Goal: Task Accomplishment & Management: Manage account settings

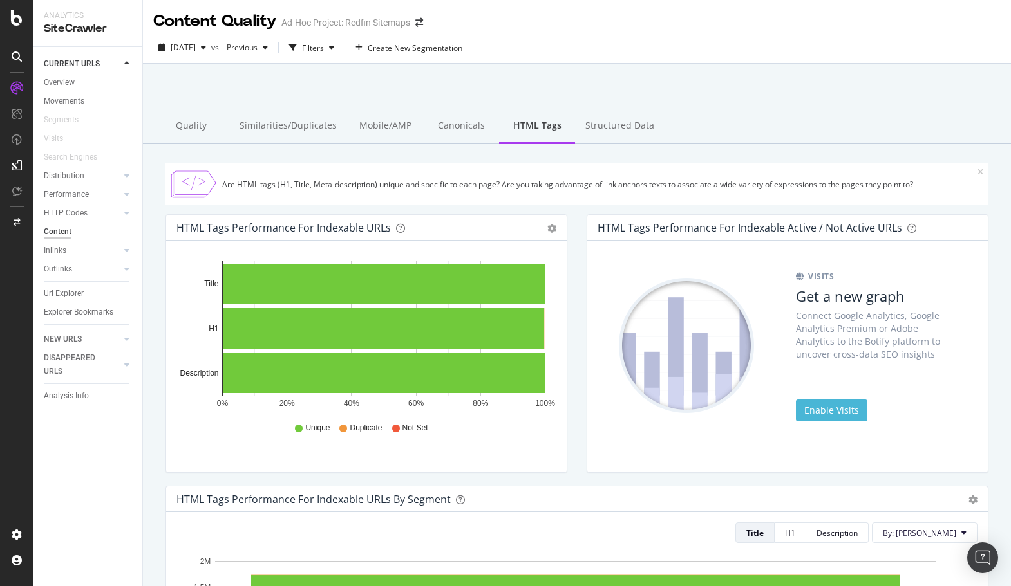
scroll to position [769, 0]
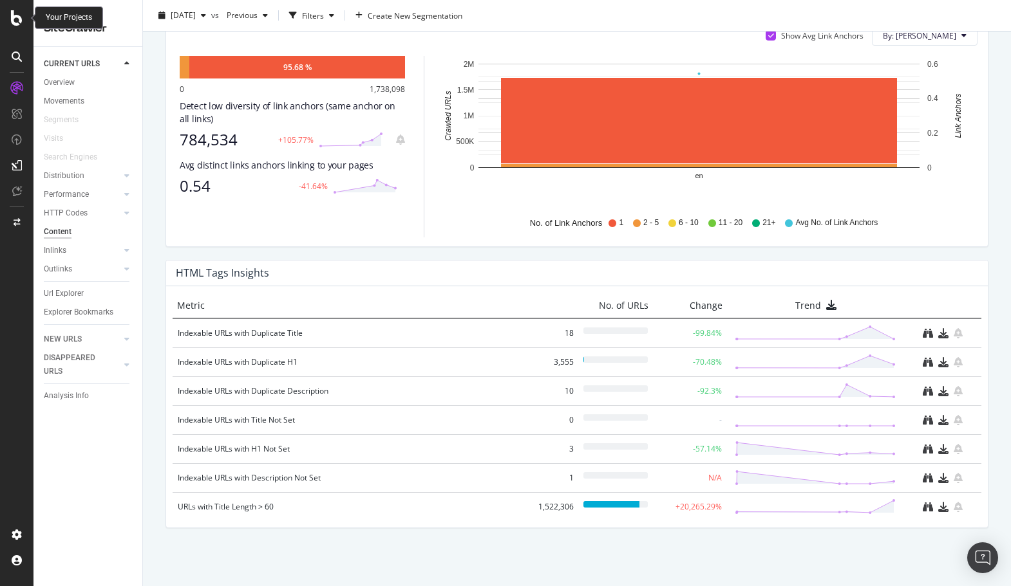
click at [18, 10] on icon at bounding box center [17, 17] width 12 height 15
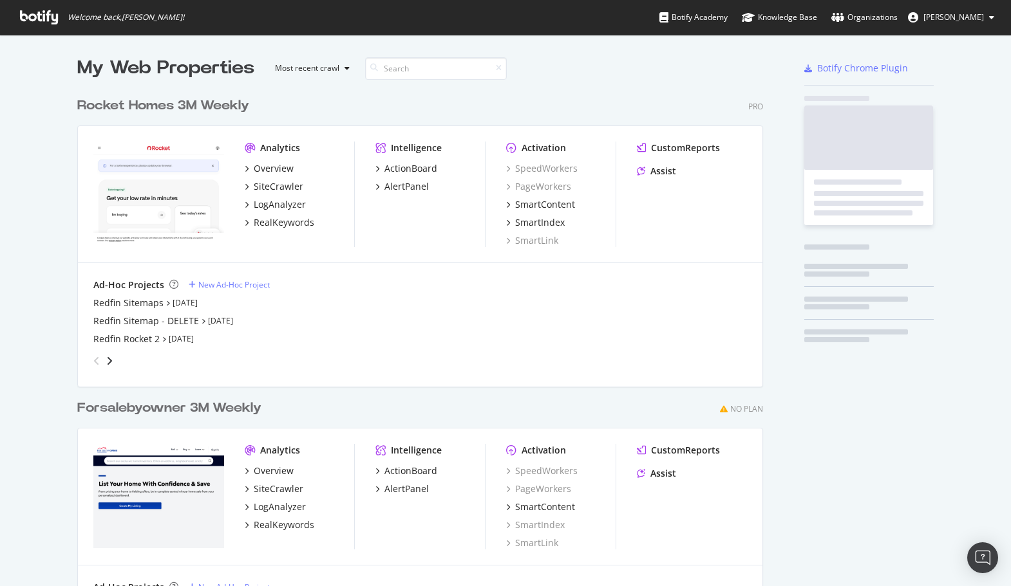
scroll to position [586, 1011]
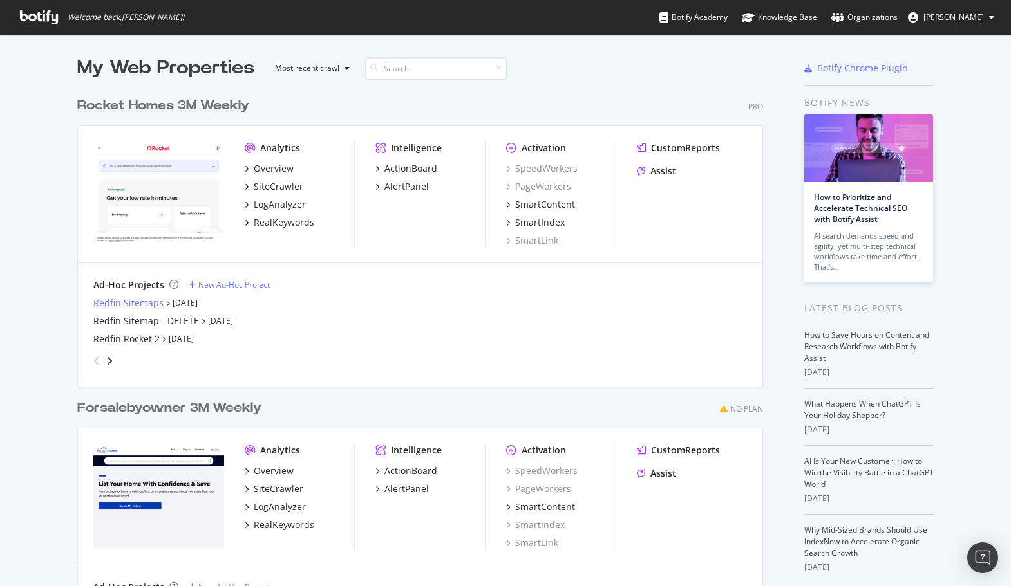
click at [134, 299] on div "Redfin Sitemaps" at bounding box center [128, 303] width 70 height 13
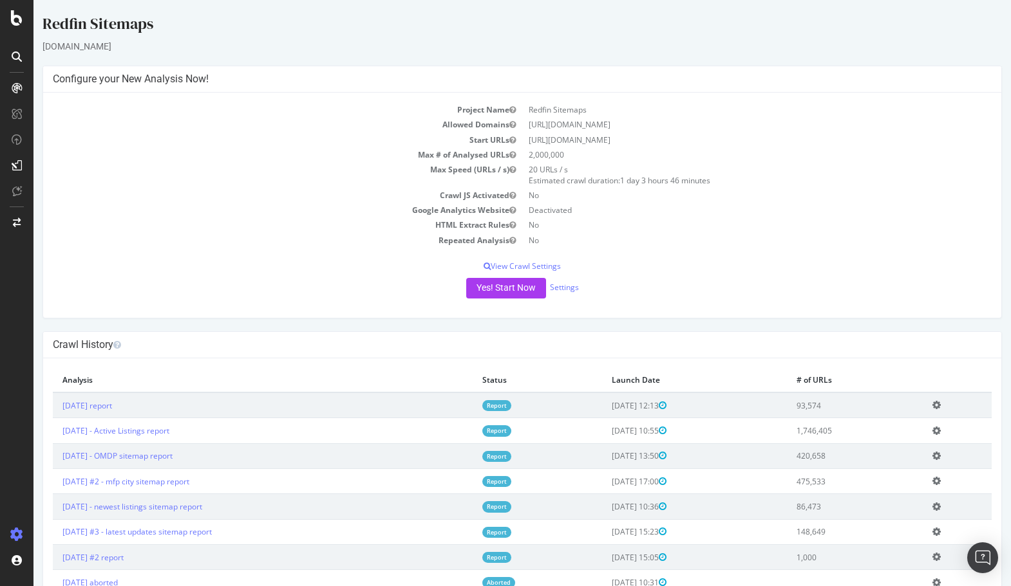
click at [940, 406] on icon at bounding box center [936, 405] width 8 height 10
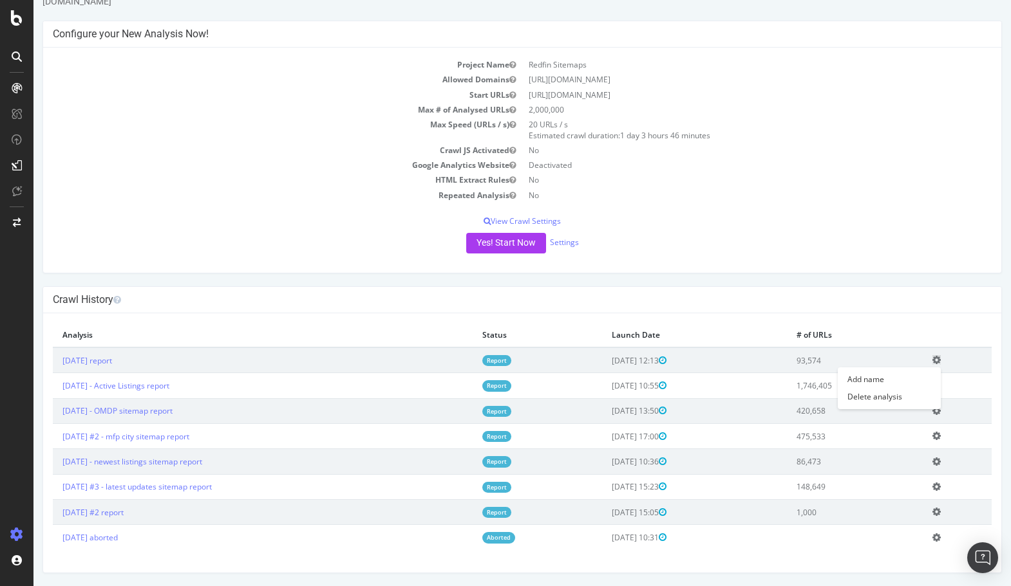
click at [167, 358] on td "2025 Sep. 12th report" at bounding box center [263, 361] width 420 height 26
click at [112, 360] on link "2025 Sep. 12th report" at bounding box center [87, 360] width 50 height 11
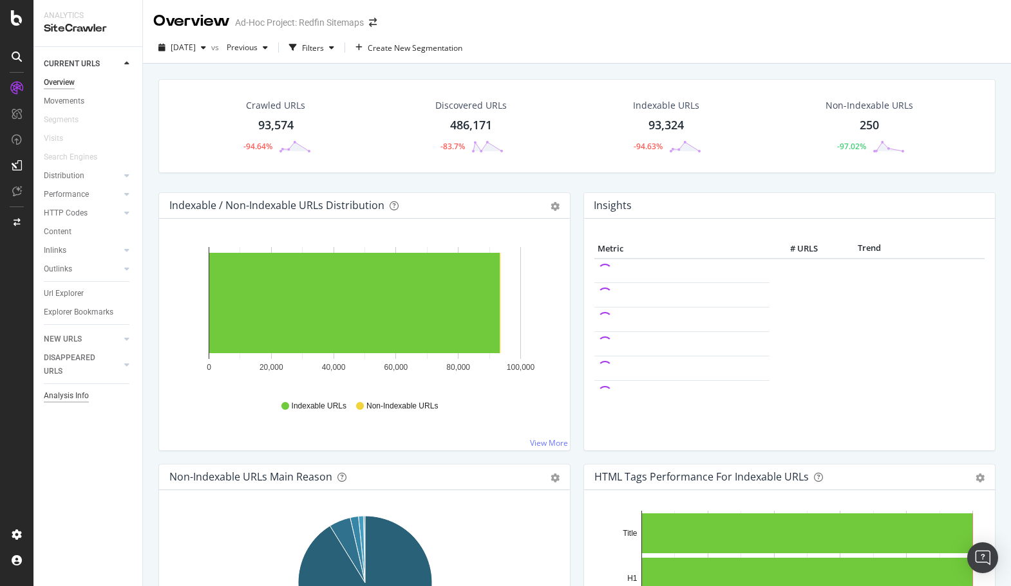
click at [73, 395] on div "Analysis Info" at bounding box center [66, 396] width 45 height 14
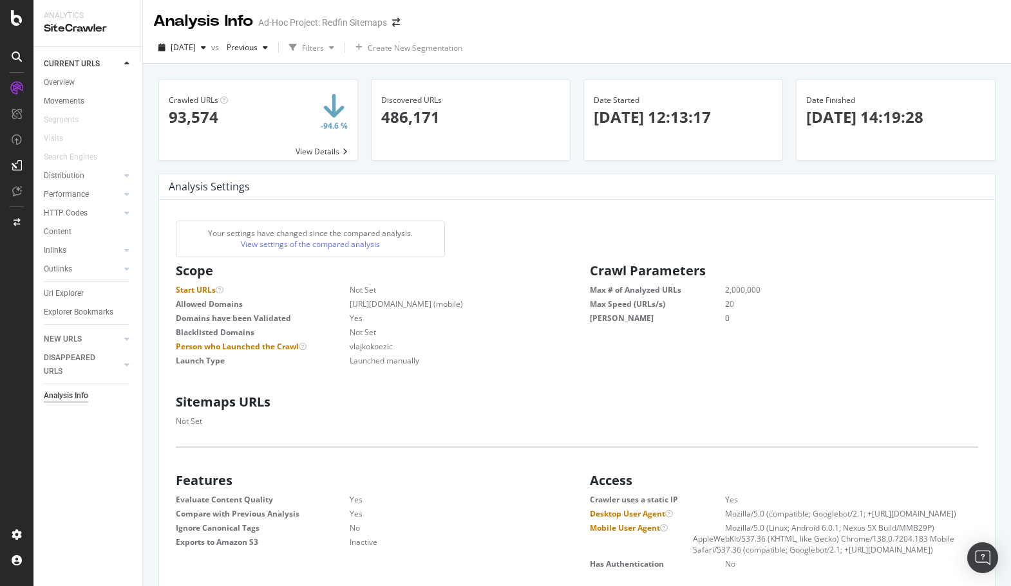
scroll to position [205, 393]
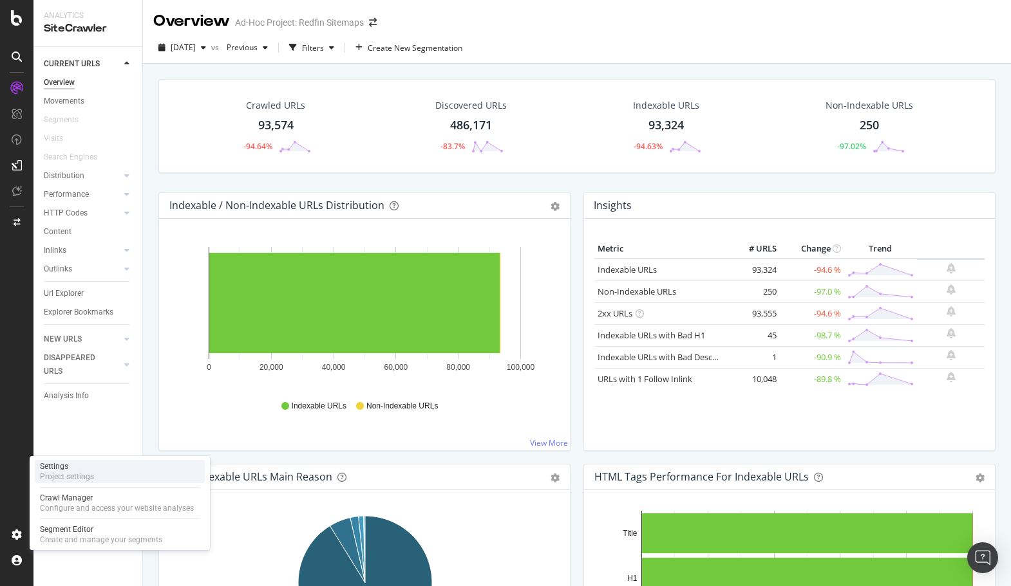
click at [82, 473] on div "Project settings" at bounding box center [67, 477] width 54 height 10
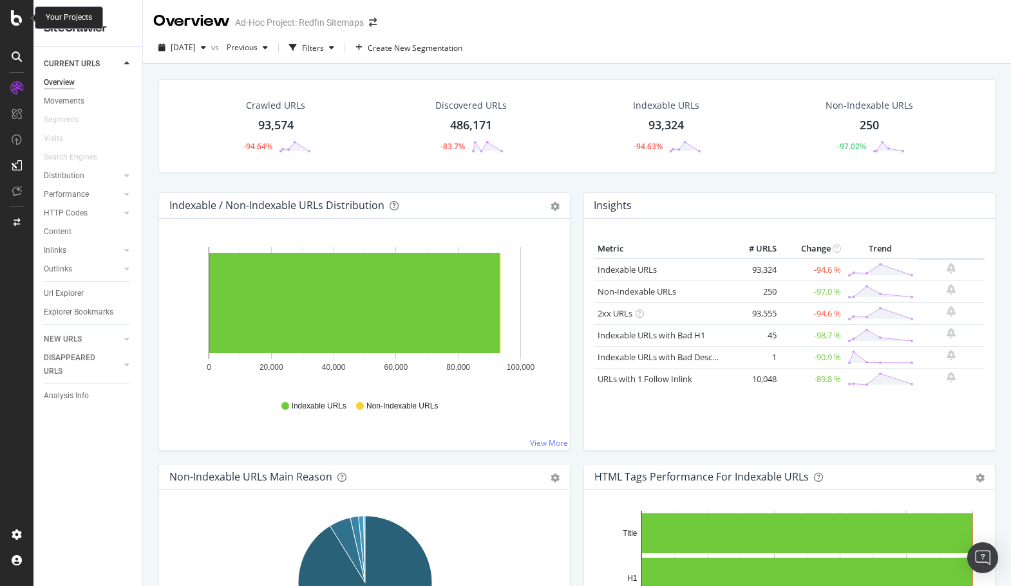
click at [17, 15] on icon at bounding box center [17, 17] width 12 height 15
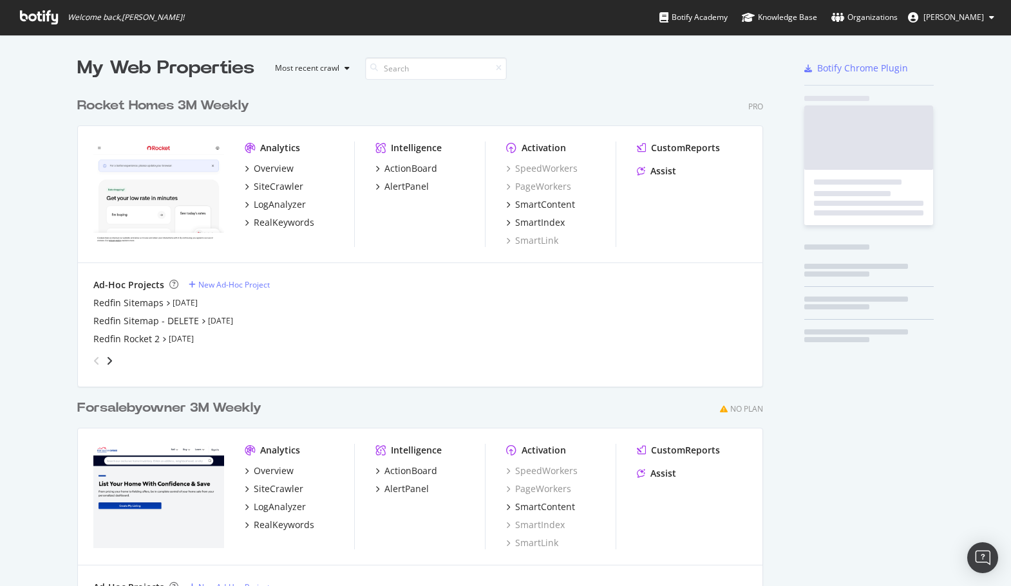
scroll to position [586, 1011]
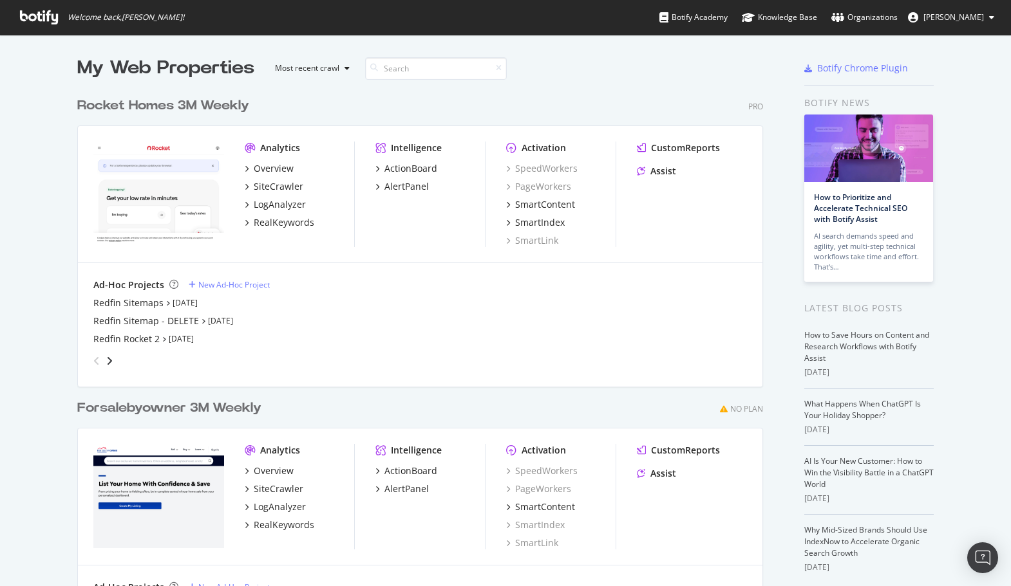
click at [43, 294] on div "My Web Properties Most recent crawl Rocket Homes 3M Weekly Pro Analytics Overvi…" at bounding box center [505, 359] width 1011 height 649
click at [123, 312] on div "Redfin Sitemaps Sep 12th 25 Redfin Sitemap - DELETE Sep 4th 25 Redfin Rocket 2 …" at bounding box center [419, 321] width 653 height 49
click at [117, 307] on div "Redfin Sitemaps" at bounding box center [128, 303] width 70 height 13
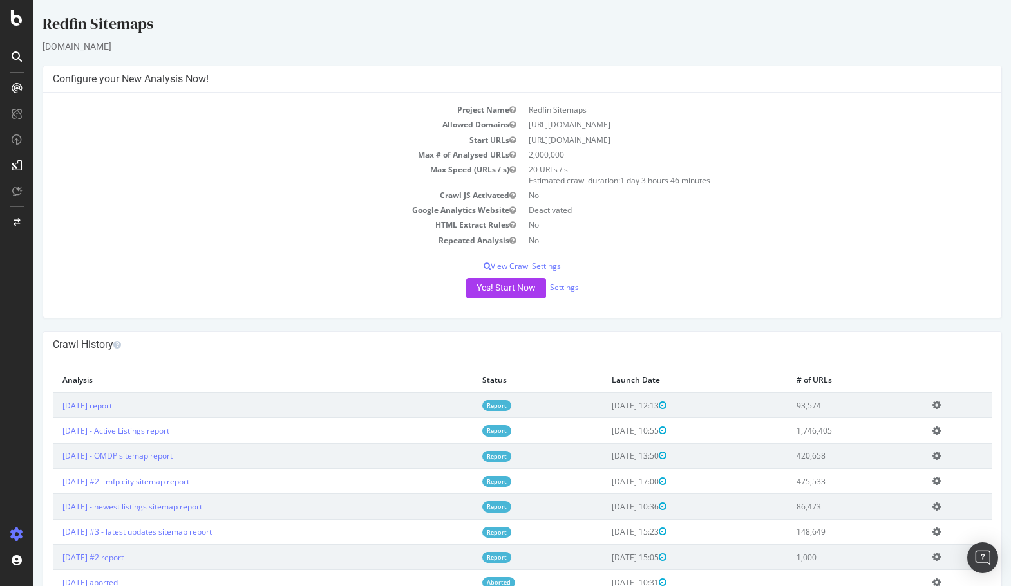
click at [940, 401] on icon at bounding box center [936, 405] width 8 height 10
click at [903, 423] on link "Add name" at bounding box center [888, 424] width 103 height 17
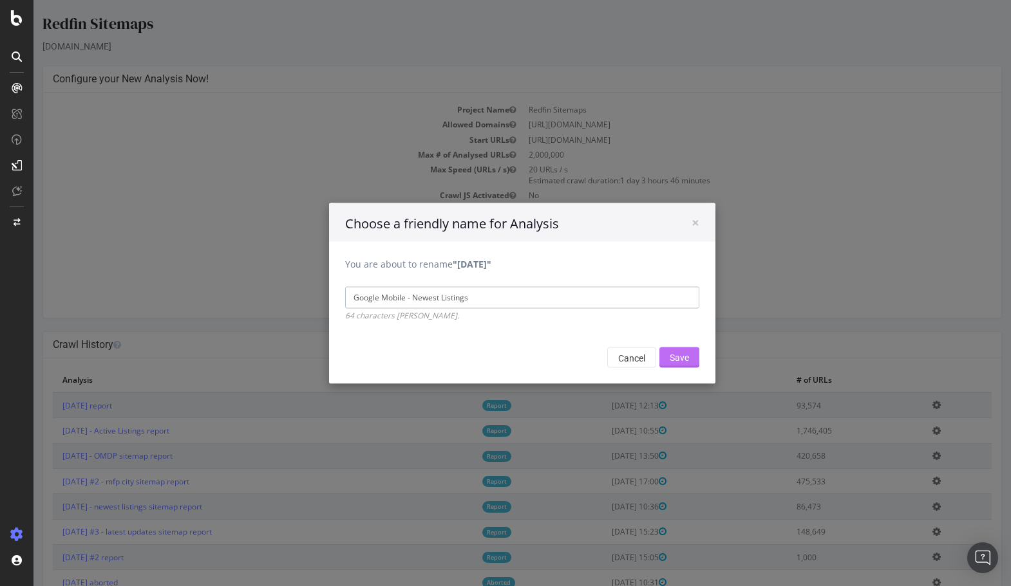
type input "Google Mobile - Newest Listings"
click at [677, 353] on input "Save" at bounding box center [679, 357] width 40 height 21
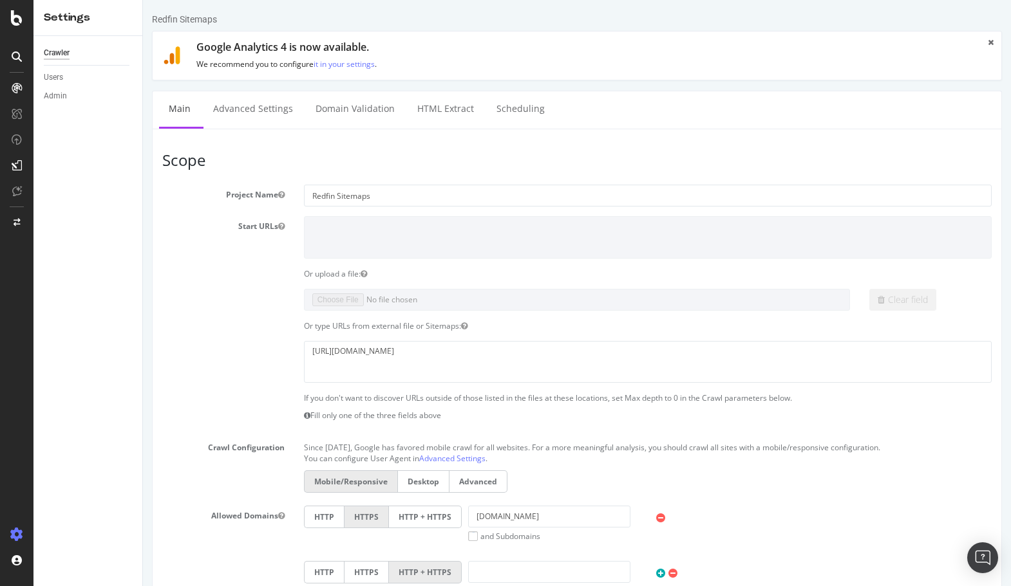
click at [413, 480] on label "Desktop" at bounding box center [423, 482] width 52 height 23
click at [143, 0] on input "Desktop" at bounding box center [143, 0] width 0 height 0
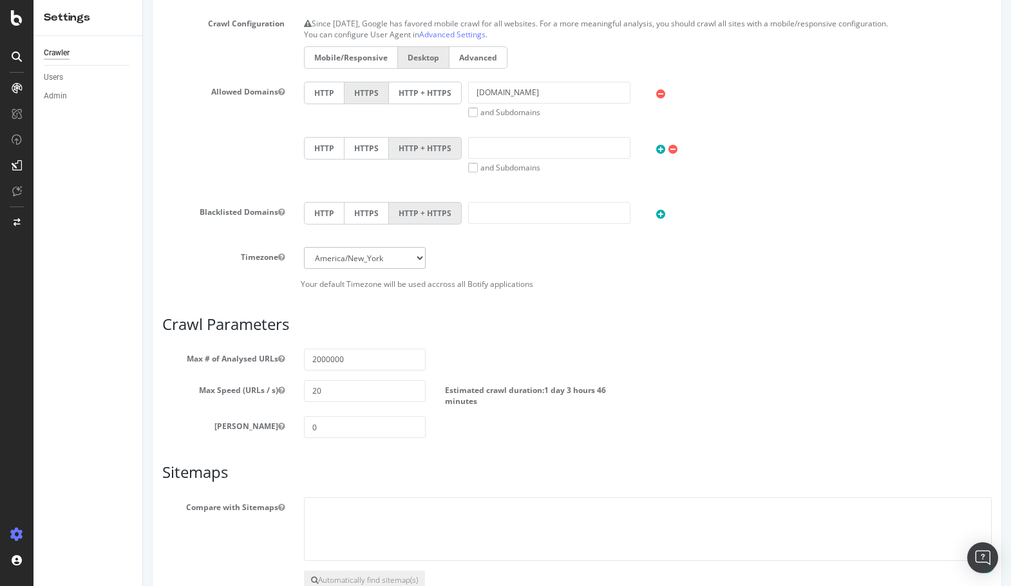
scroll to position [506, 0]
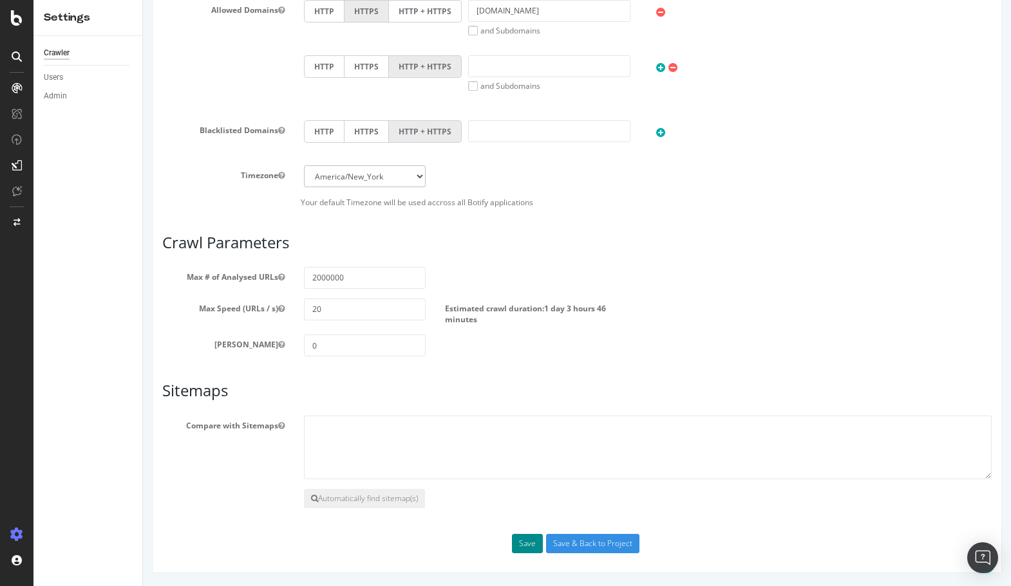
click at [535, 548] on button "Save" at bounding box center [527, 543] width 31 height 19
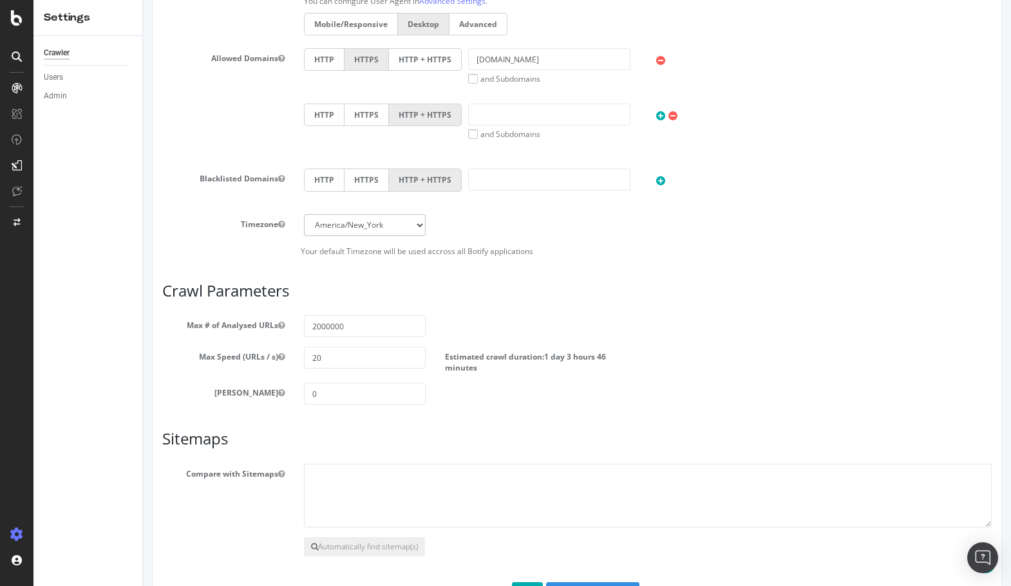
scroll to position [606, 0]
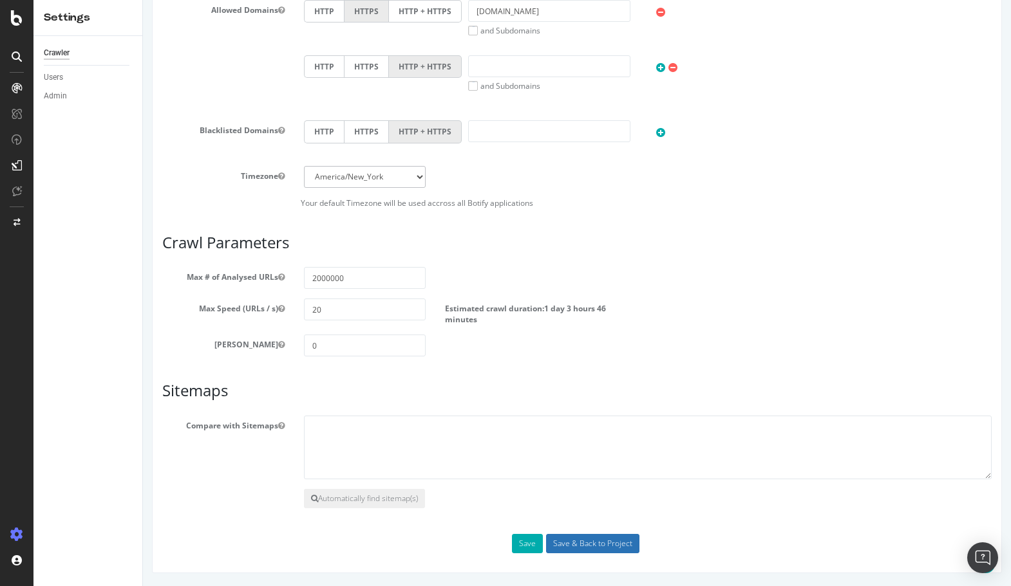
click at [589, 549] on input "Save & Back to Project" at bounding box center [592, 543] width 93 height 19
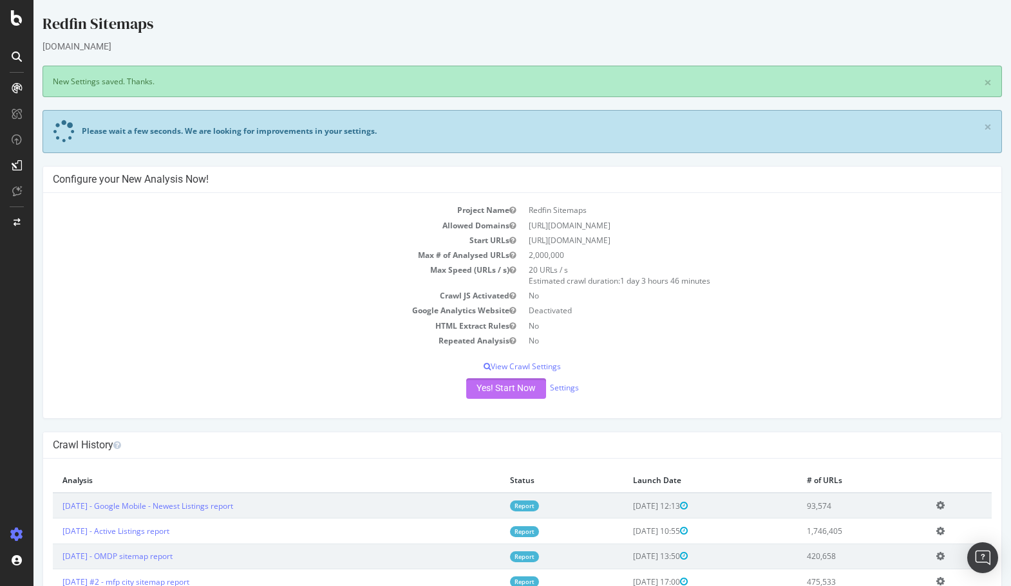
click at [517, 393] on button "Yes! Start Now" at bounding box center [506, 389] width 80 height 21
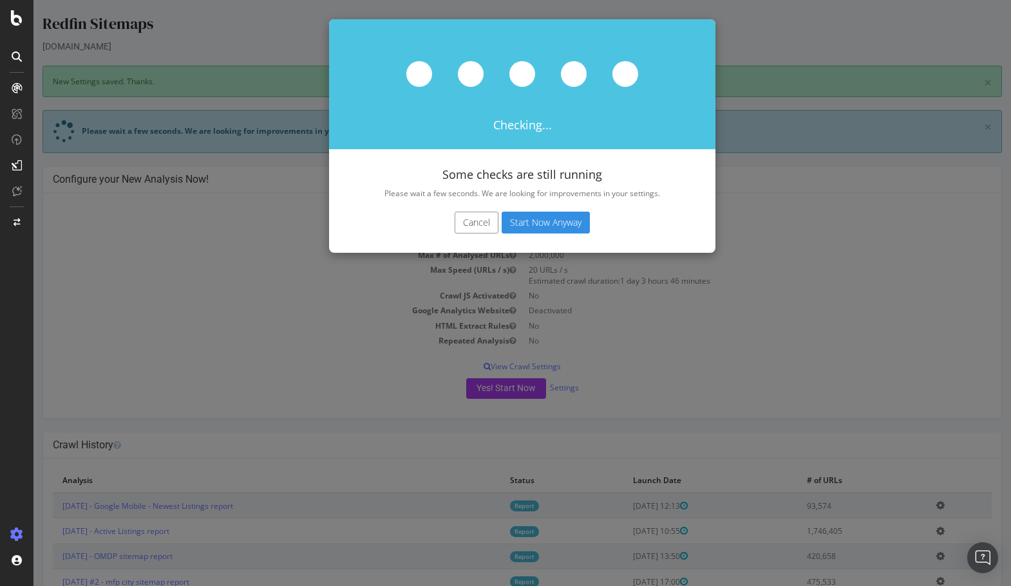
click at [563, 223] on button "Start Now Anyway" at bounding box center [545, 223] width 88 height 22
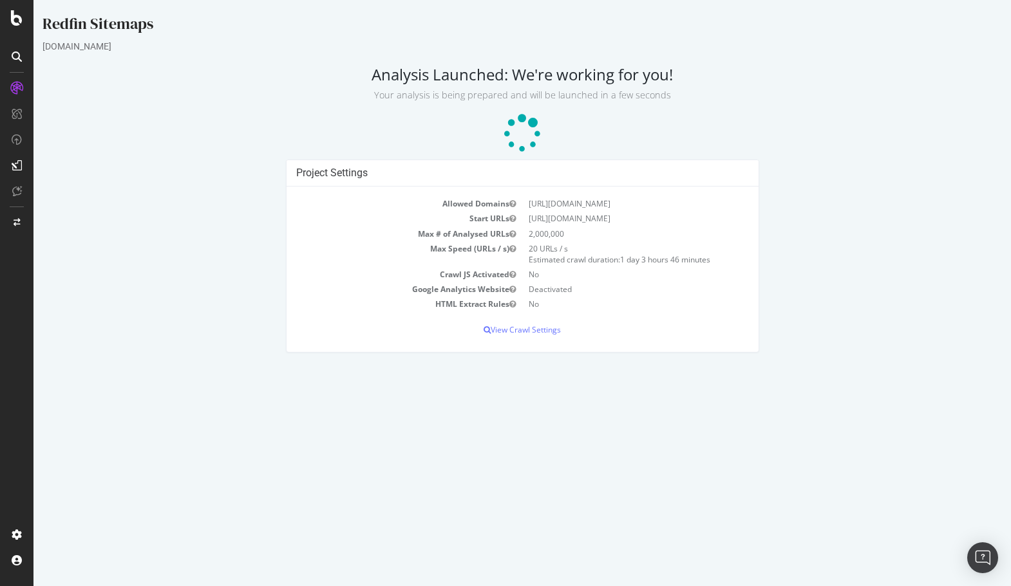
click at [17, 18] on icon at bounding box center [17, 17] width 12 height 15
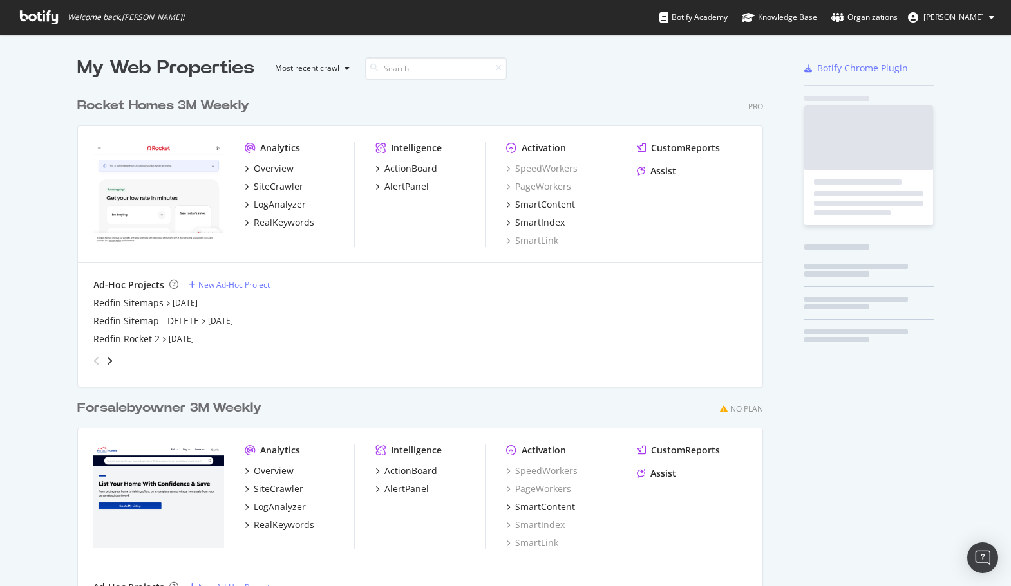
scroll to position [586, 1011]
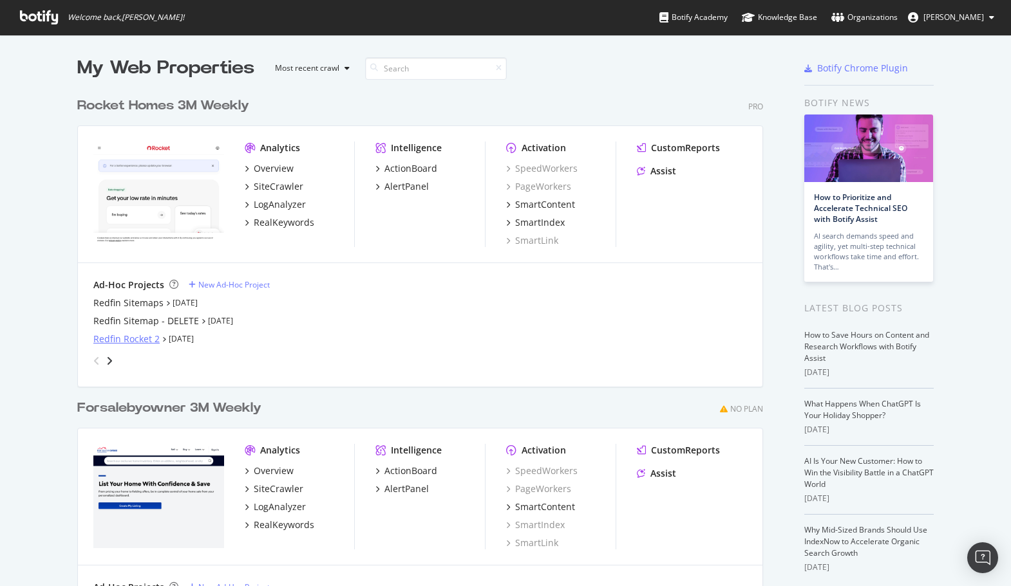
click at [146, 334] on div "Redfin Rocket 2" at bounding box center [126, 339] width 66 height 13
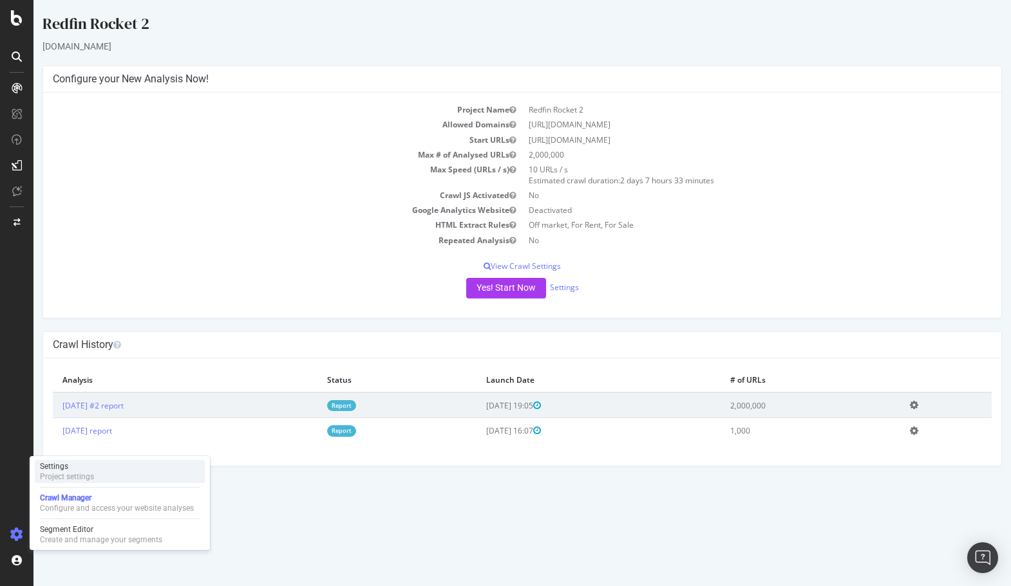
click at [80, 474] on div "Project settings" at bounding box center [67, 477] width 54 height 10
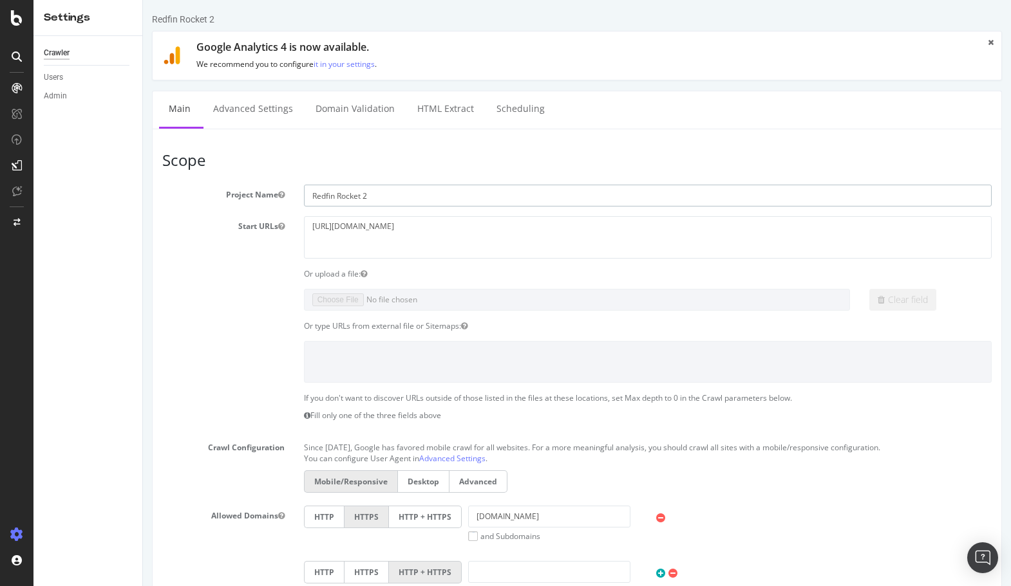
click at [390, 200] on input "Redfin Rocket 2" at bounding box center [648, 196] width 688 height 22
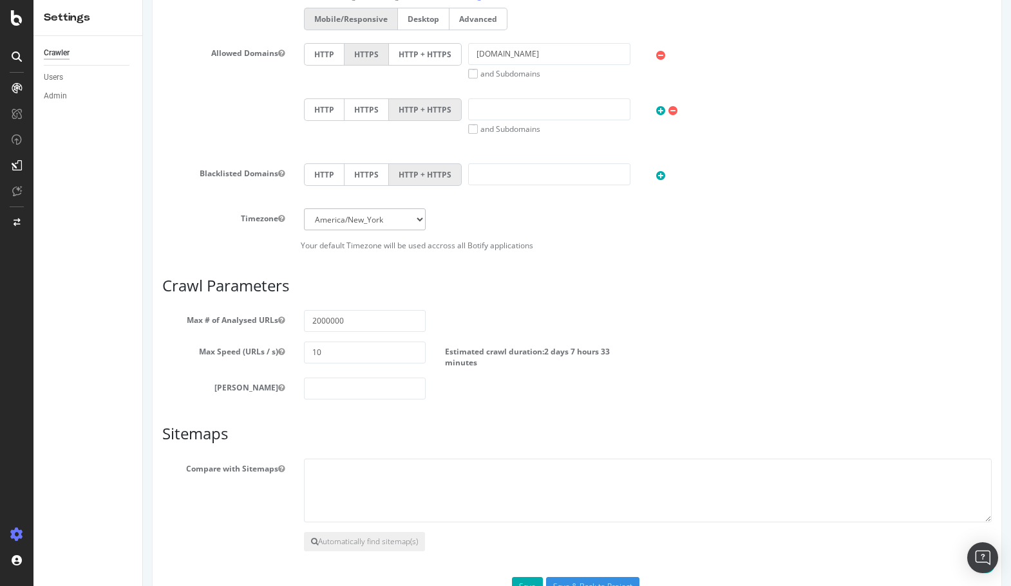
scroll to position [506, 0]
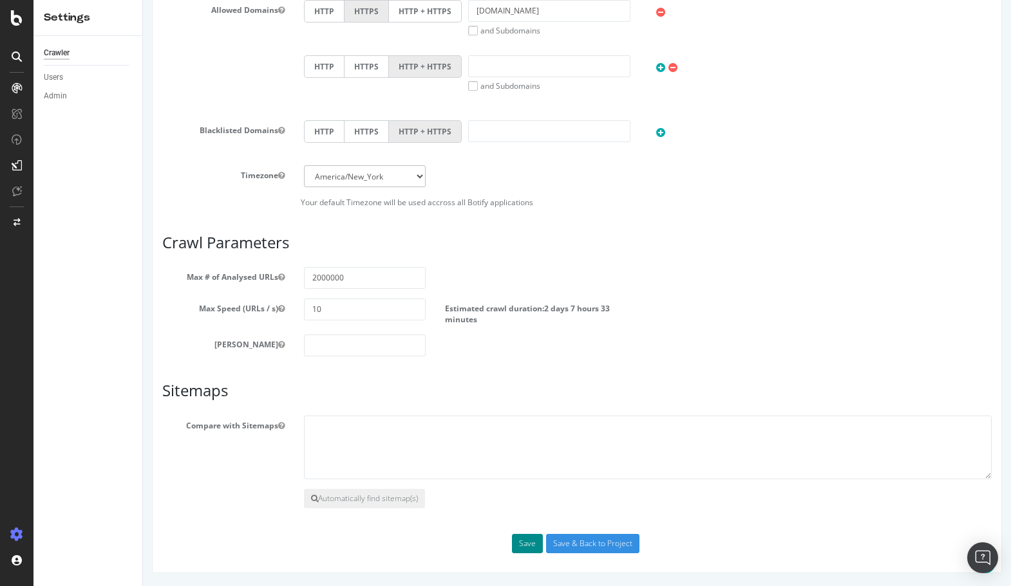
type input "Redfin 2M Full Crawl (Mobile)"
click at [523, 545] on button "Save" at bounding box center [527, 543] width 31 height 19
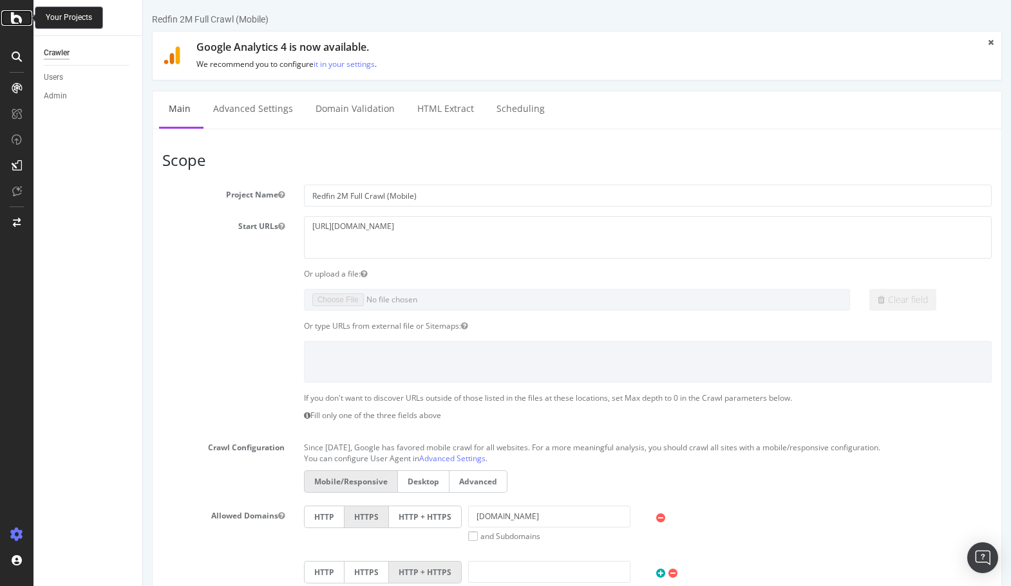
click at [18, 14] on icon at bounding box center [17, 17] width 12 height 15
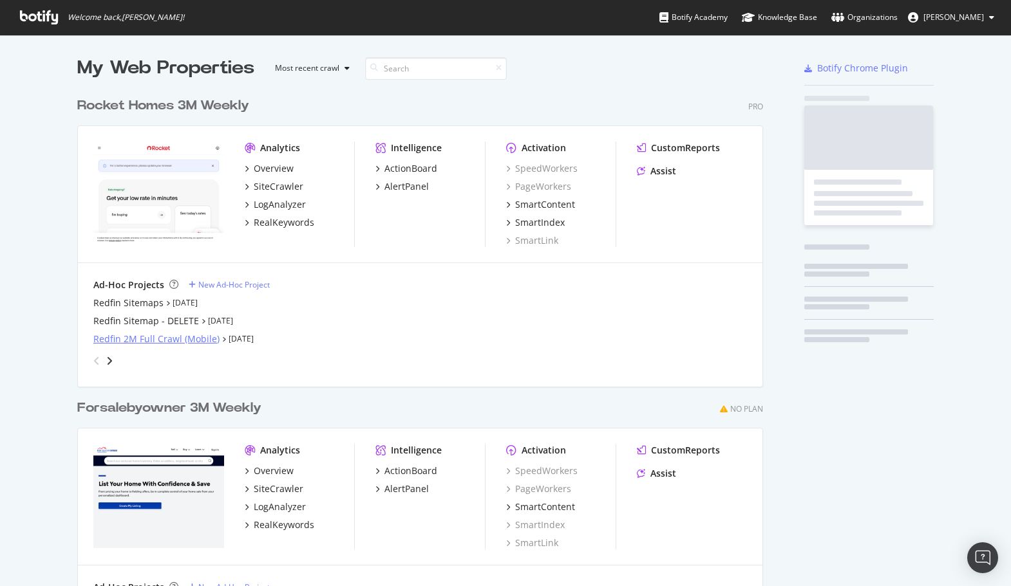
scroll to position [586, 1011]
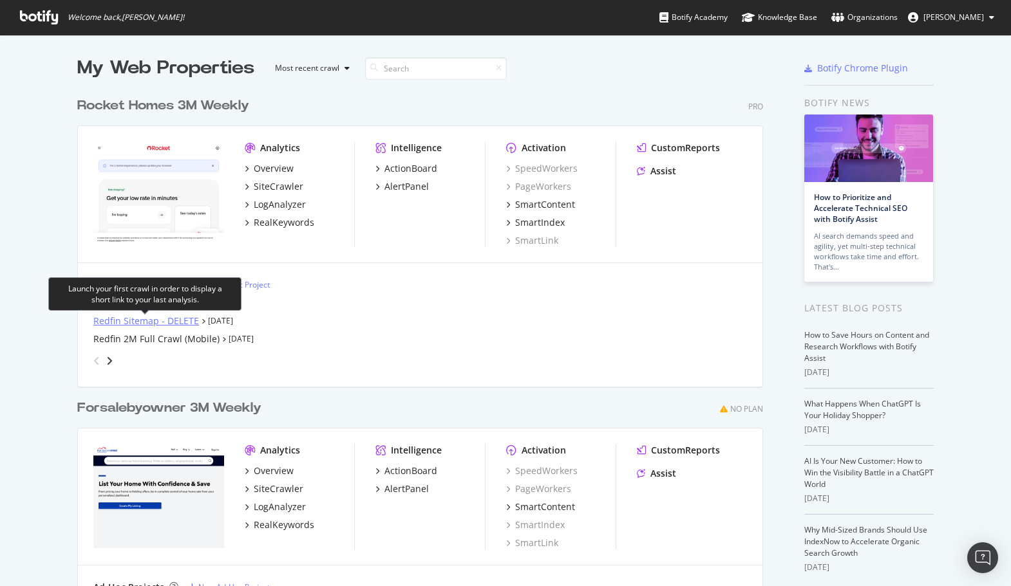
click at [135, 322] on div "Redfin Sitemap - DELETE" at bounding box center [146, 321] width 106 height 13
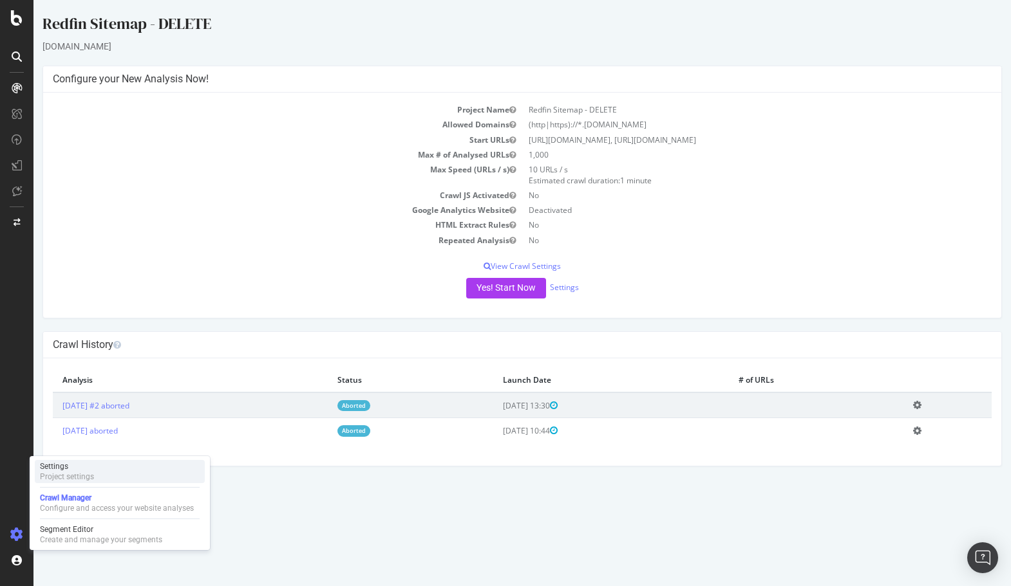
click at [88, 478] on div "Project settings" at bounding box center [67, 477] width 54 height 10
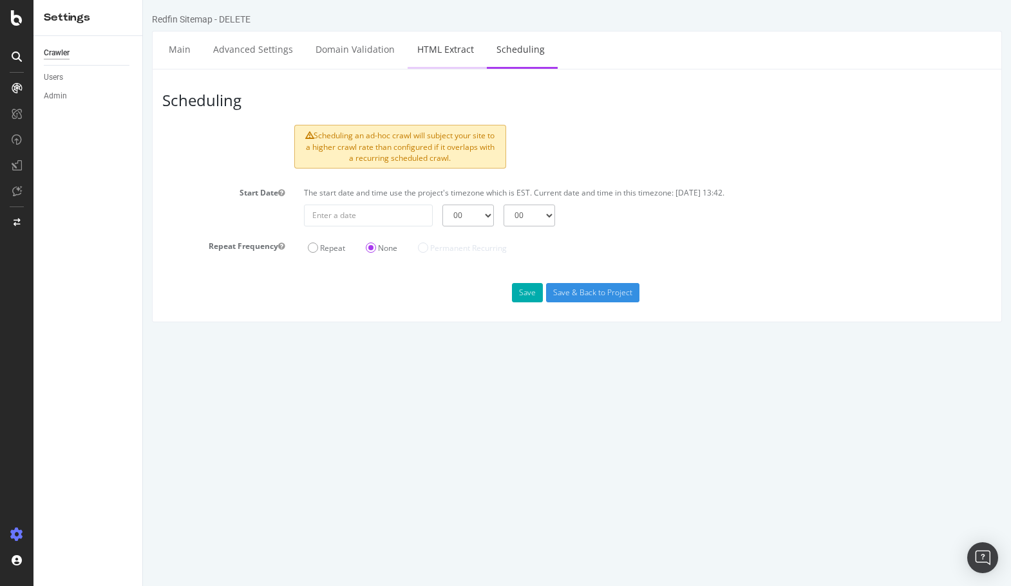
click at [438, 44] on link "HTML Extract" at bounding box center [445, 49] width 76 height 35
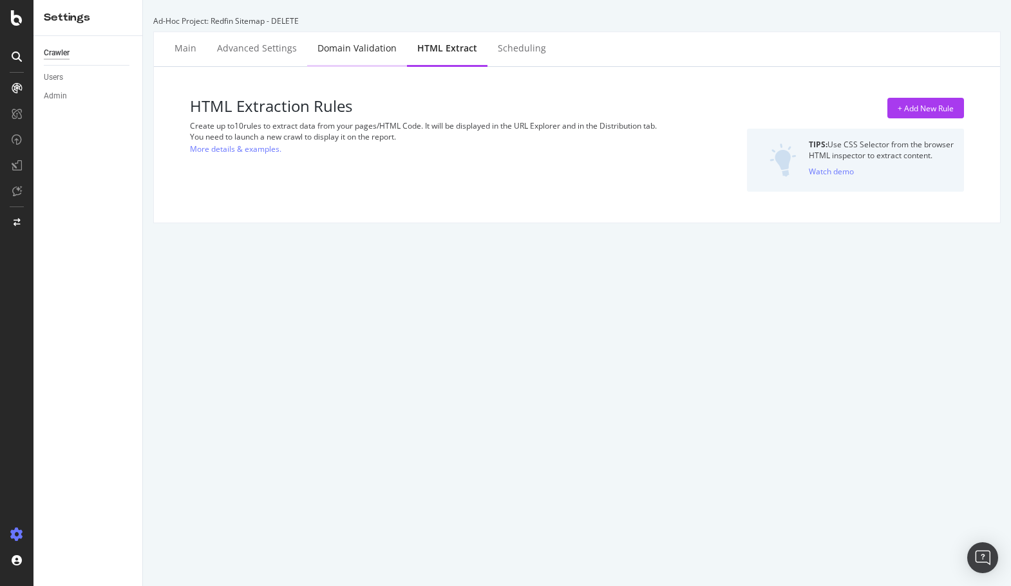
click at [346, 39] on div "Domain Validation" at bounding box center [357, 49] width 100 height 35
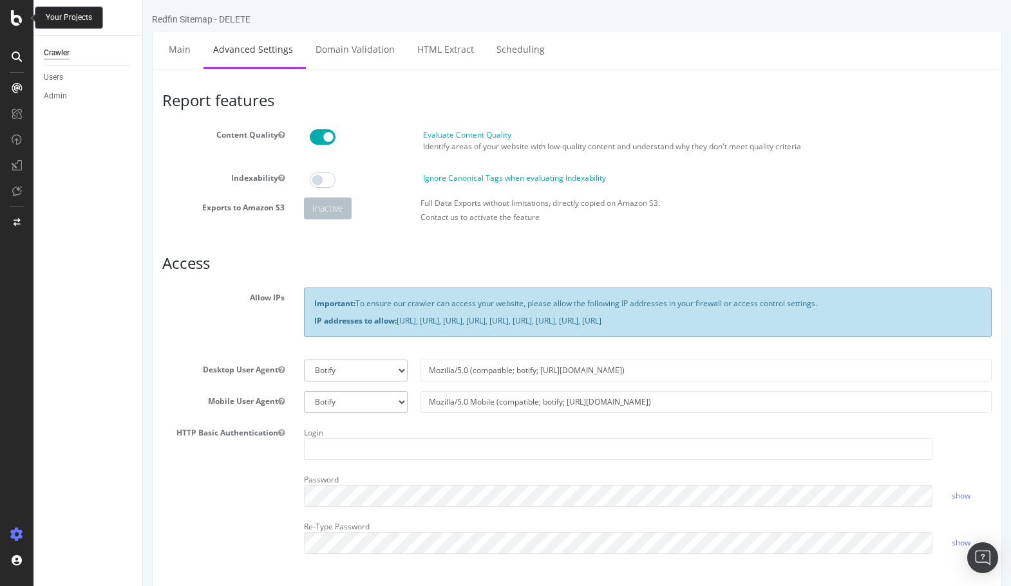
click at [16, 15] on icon at bounding box center [17, 17] width 12 height 15
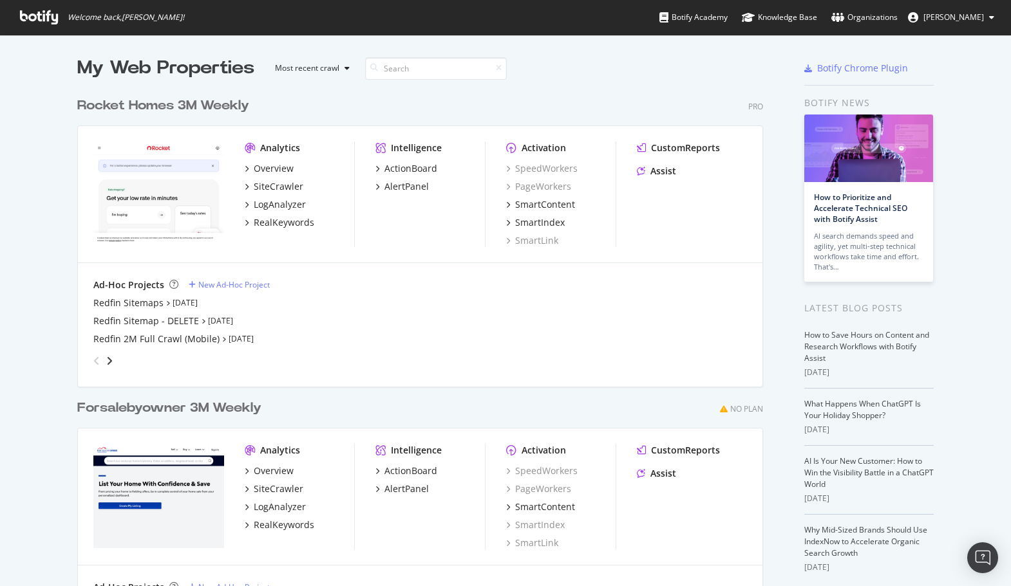
scroll to position [586, 1011]
click at [348, 66] on icon "button" at bounding box center [346, 68] width 5 height 8
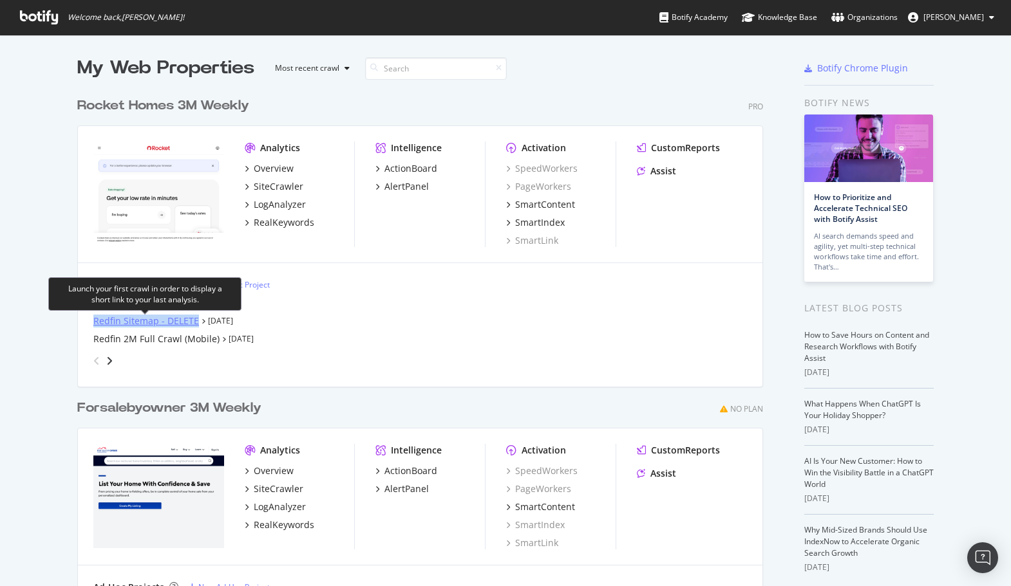
click at [174, 321] on div "Redfin Sitemap - DELETE" at bounding box center [146, 321] width 106 height 13
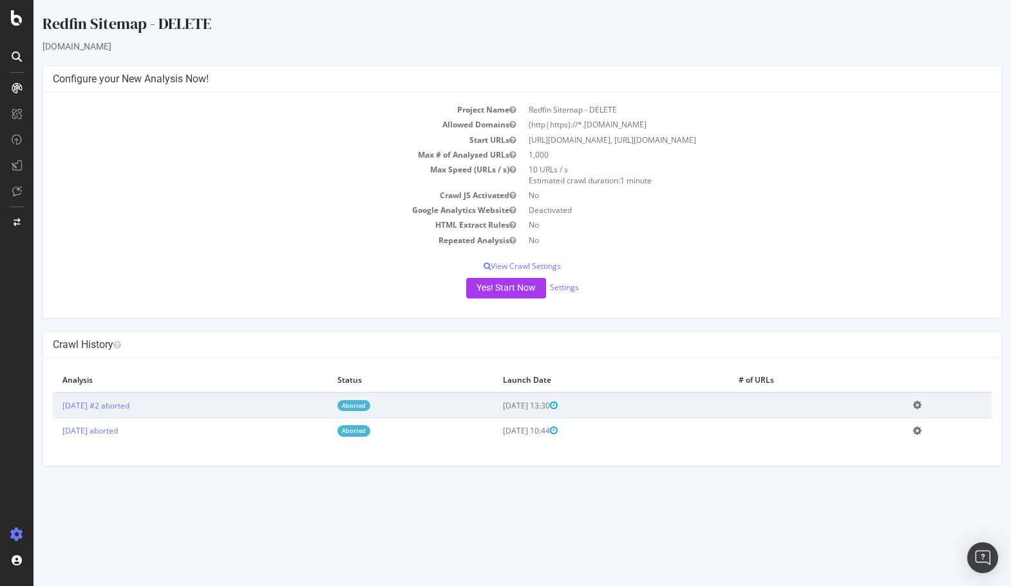
click at [921, 404] on icon at bounding box center [917, 405] width 8 height 10
click at [906, 435] on link "Delete analysis" at bounding box center [869, 441] width 103 height 17
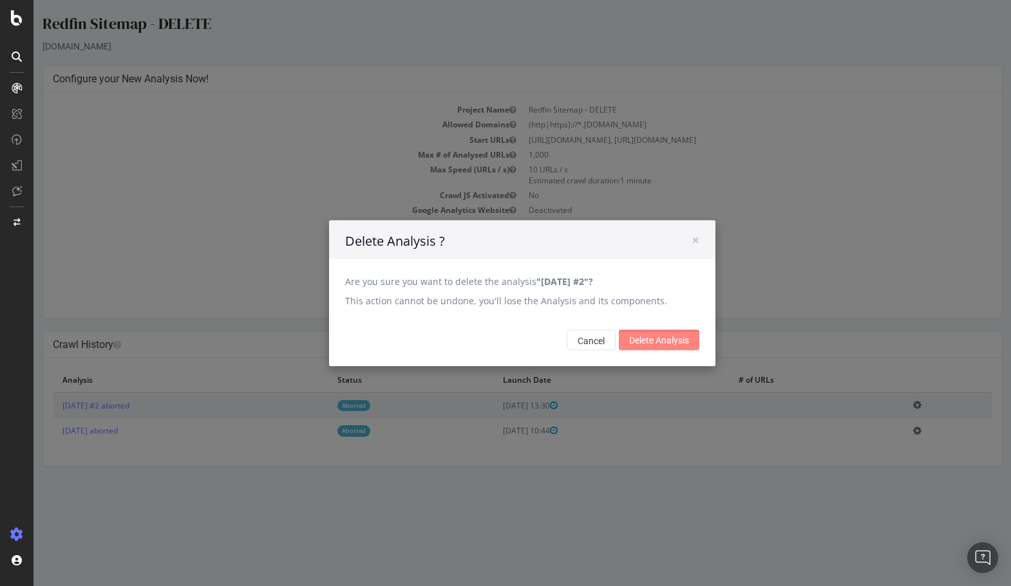
click at [682, 346] on input "Delete Analysis" at bounding box center [659, 340] width 80 height 21
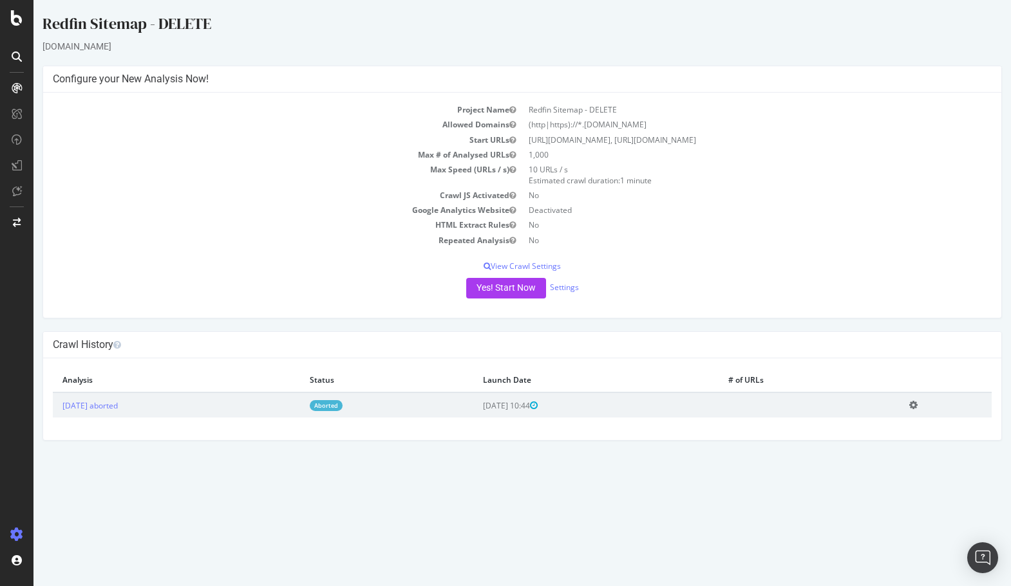
click at [917, 405] on icon at bounding box center [913, 405] width 8 height 10
click at [883, 442] on link "Delete analysis" at bounding box center [865, 441] width 103 height 17
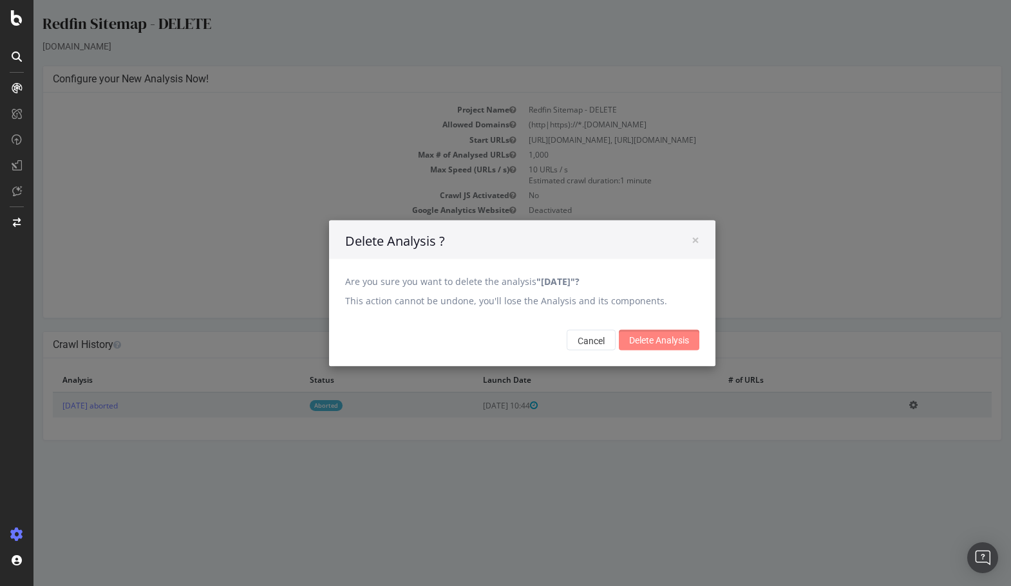
click at [673, 335] on input "Delete Analysis" at bounding box center [659, 340] width 80 height 21
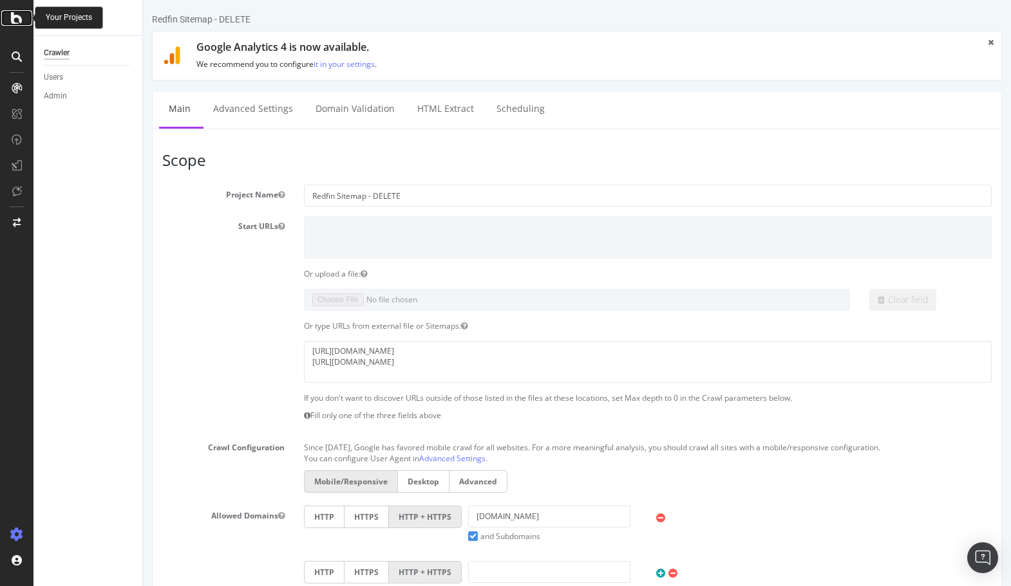
click at [21, 21] on icon at bounding box center [17, 17] width 12 height 15
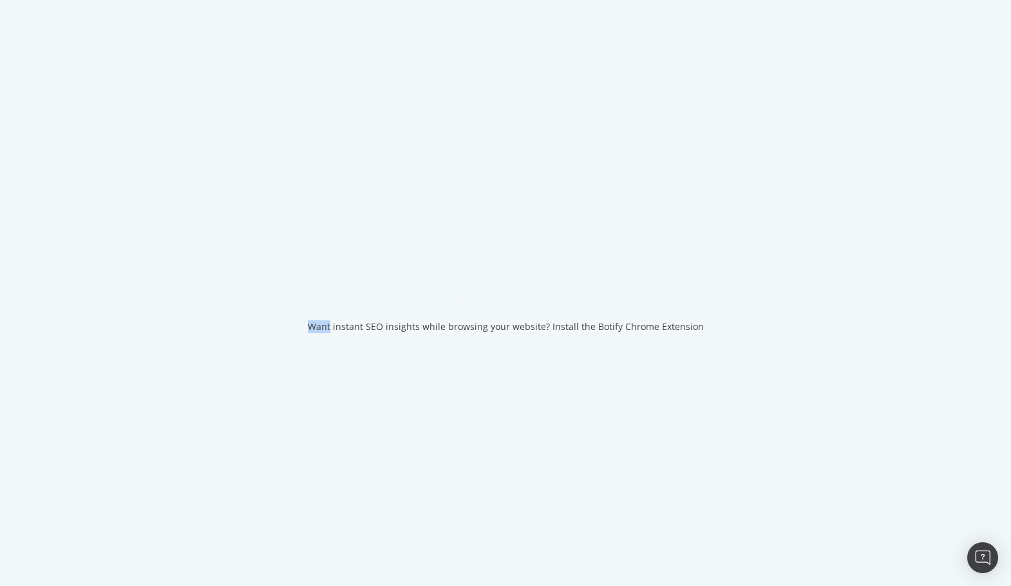
click at [21, 21] on div "Want instant SEO insights while browsing your website? Install the Botify Chrom…" at bounding box center [505, 293] width 1011 height 586
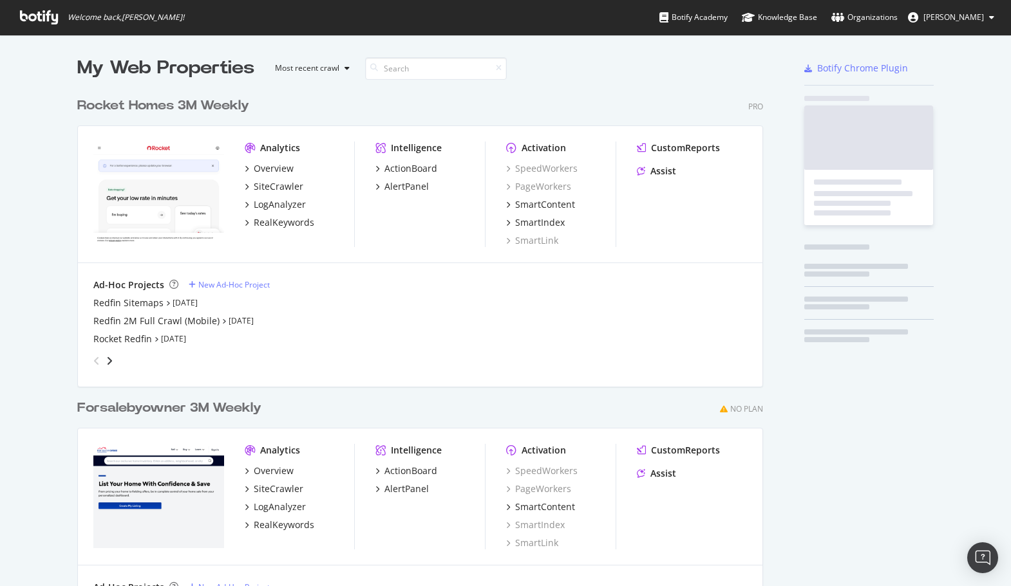
scroll to position [586, 1011]
